Goal: Information Seeking & Learning: Learn about a topic

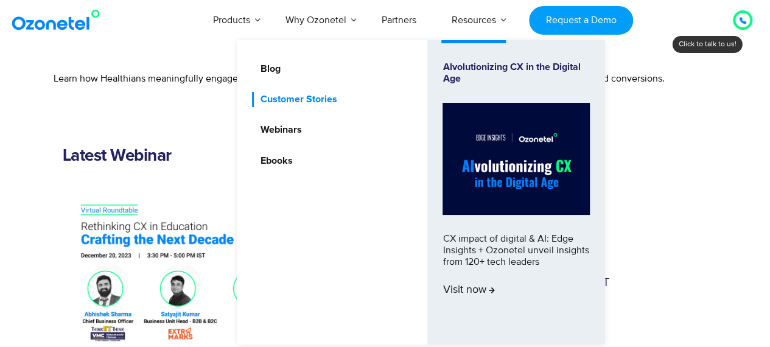
click at [301, 97] on link "Customer Stories" at bounding box center [295, 99] width 86 height 15
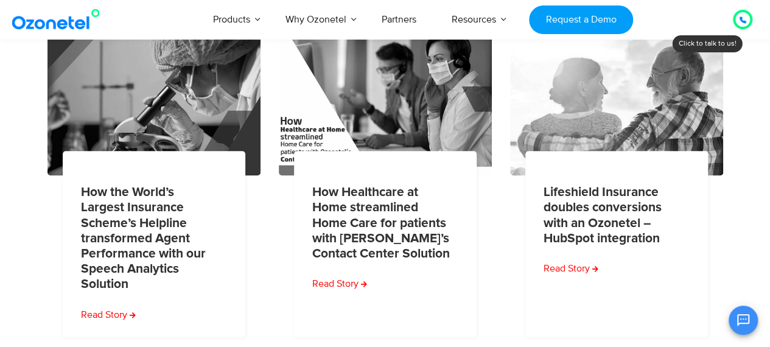
scroll to position [288, 0]
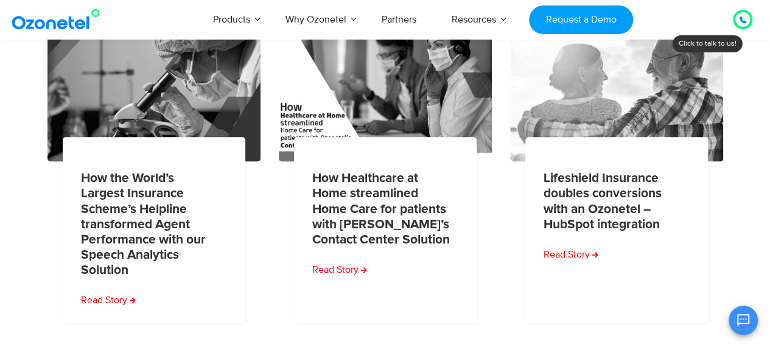
drag, startPoint x: 774, startPoint y: 69, endPoint x: 774, endPoint y: 147, distance: 77.3
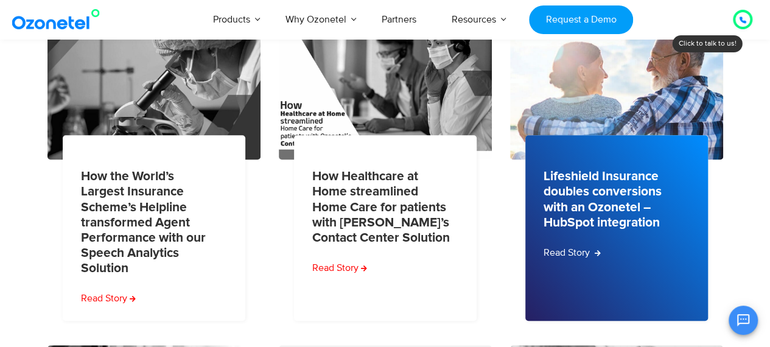
click at [591, 245] on link "Read Story" at bounding box center [571, 252] width 57 height 15
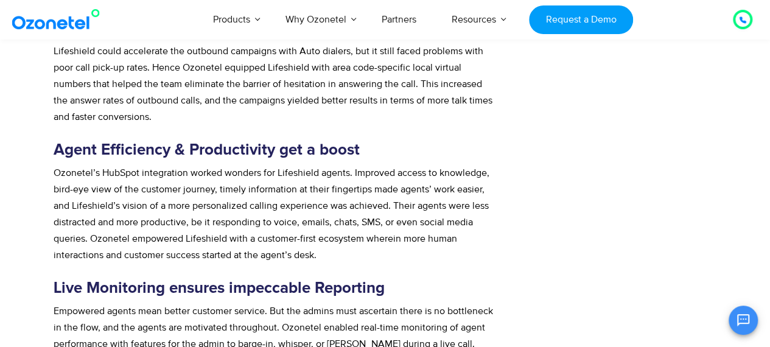
scroll to position [3000, 0]
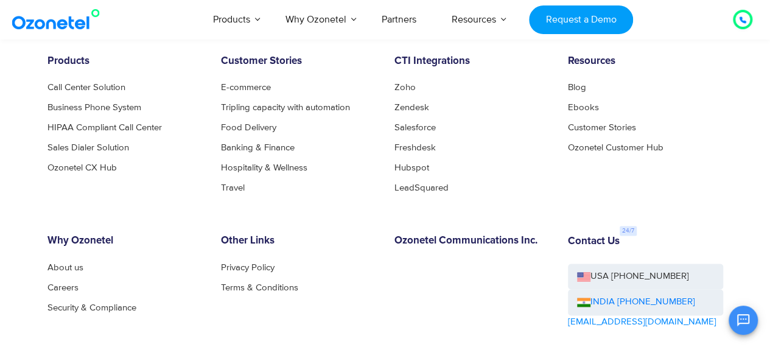
drag, startPoint x: 775, startPoint y: 33, endPoint x: 778, endPoint y: 318, distance: 284.8
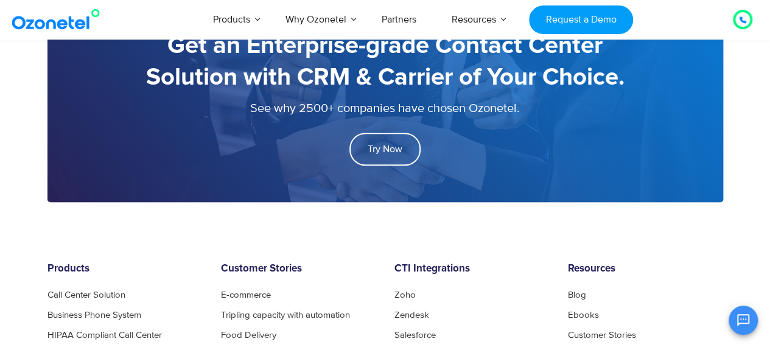
scroll to position [2801, 0]
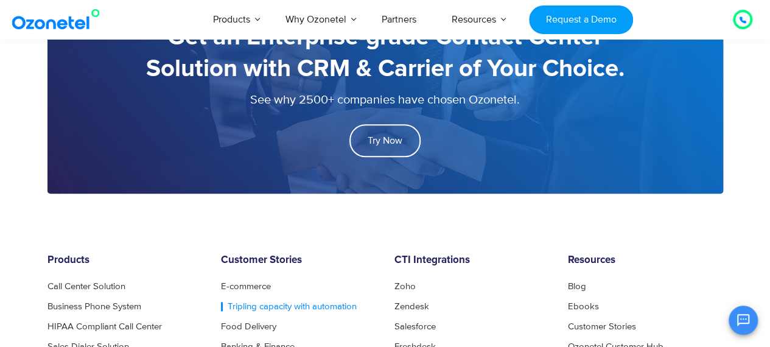
click at [325, 302] on link "Tripling capacity with automation" at bounding box center [289, 306] width 136 height 9
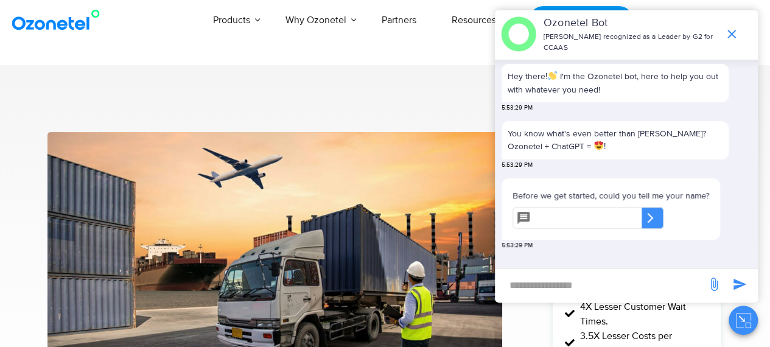
click at [566, 287] on input "new-msg-input" at bounding box center [601, 284] width 200 height 21
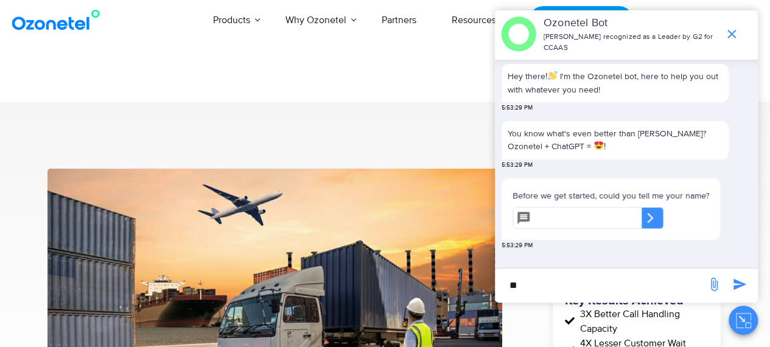
type input "**"
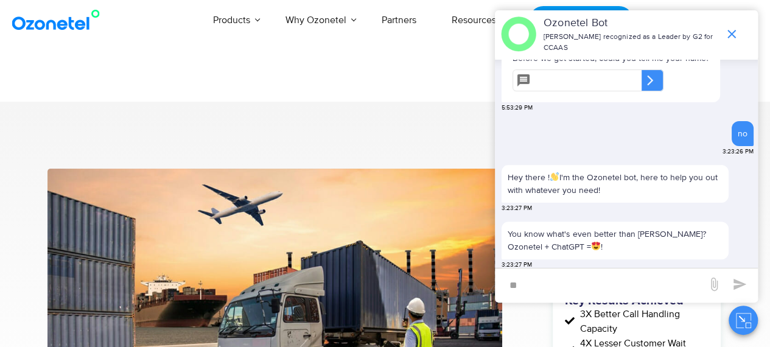
scroll to position [205, 0]
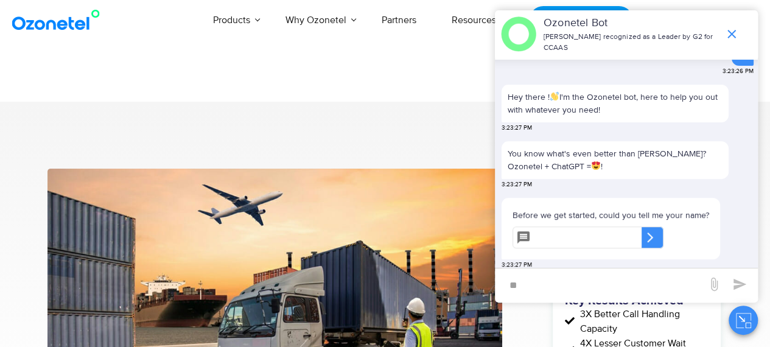
click at [538, 298] on div "** ​" at bounding box center [626, 285] width 263 height 35
click at [574, 226] on input "text" at bounding box center [589, 237] width 106 height 22
click at [582, 267] on div "Before we get started, could you tell me your name? ​ ​ ​ 3:23:27 PM" at bounding box center [627, 236] width 252 height 76
click at [618, 234] on input "text" at bounding box center [589, 237] width 106 height 22
type input "*"
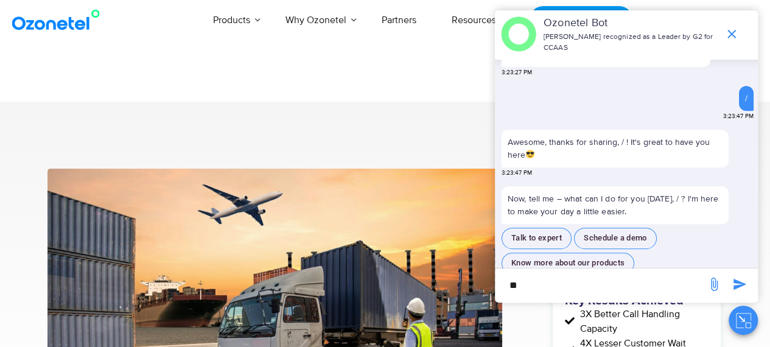
scroll to position [367, 0]
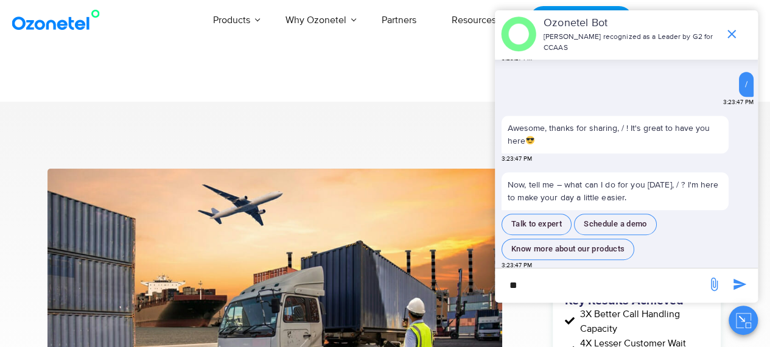
click at [582, 284] on input "**" at bounding box center [601, 284] width 200 height 21
type input "**********"
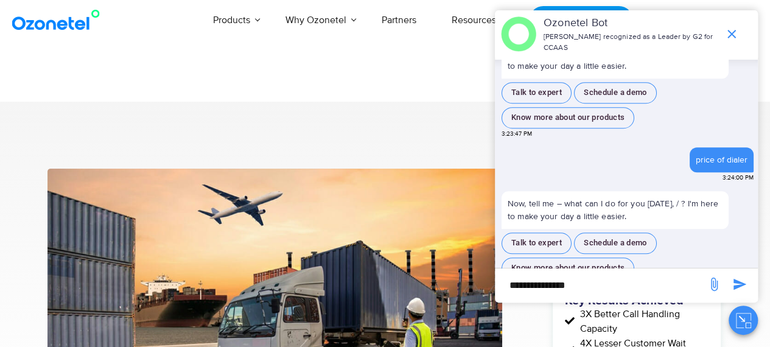
scroll to position [503, 0]
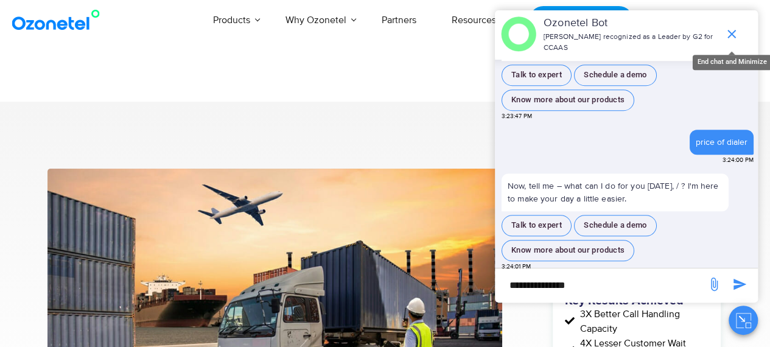
click at [731, 27] on icon "end chat or minimize" at bounding box center [731, 34] width 15 height 15
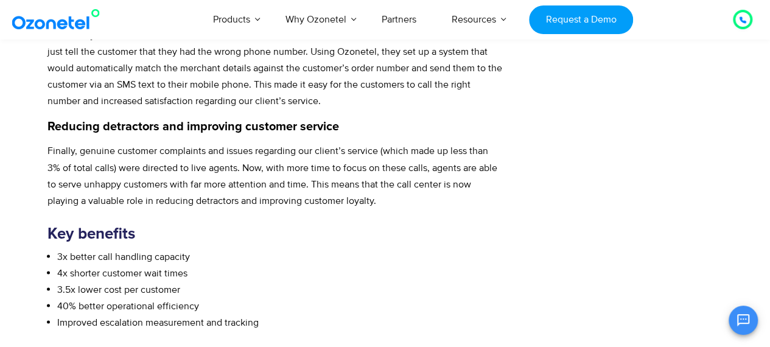
scroll to position [1083, 0]
